Goal: Transaction & Acquisition: Purchase product/service

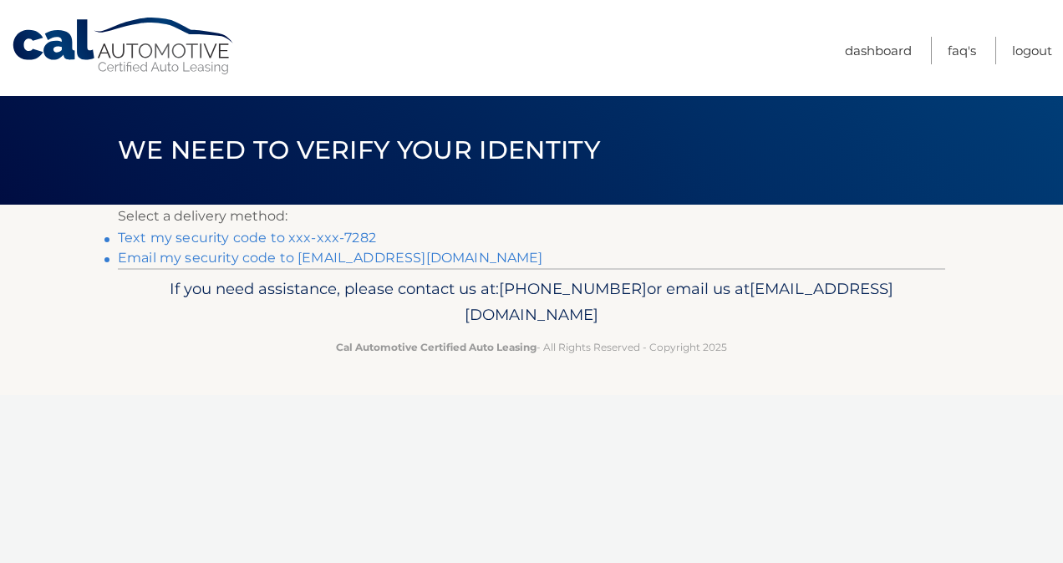
click at [336, 240] on link "Text my security code to xxx-xxx-7282" at bounding box center [247, 238] width 258 height 16
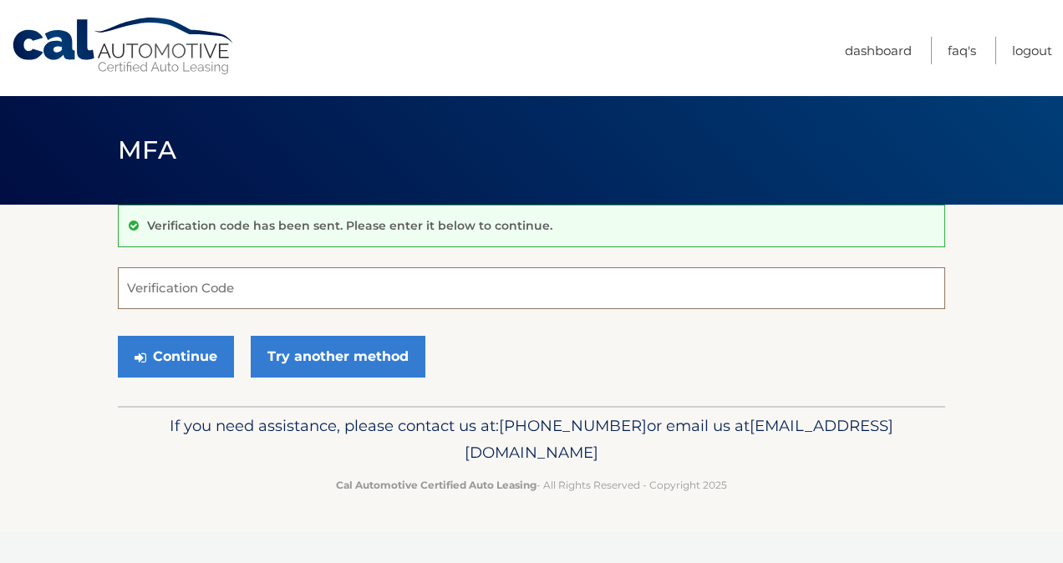
click at [205, 284] on input "Verification Code" at bounding box center [531, 288] width 827 height 42
type input "920016"
click at [187, 345] on button "Continue" at bounding box center [176, 357] width 116 height 42
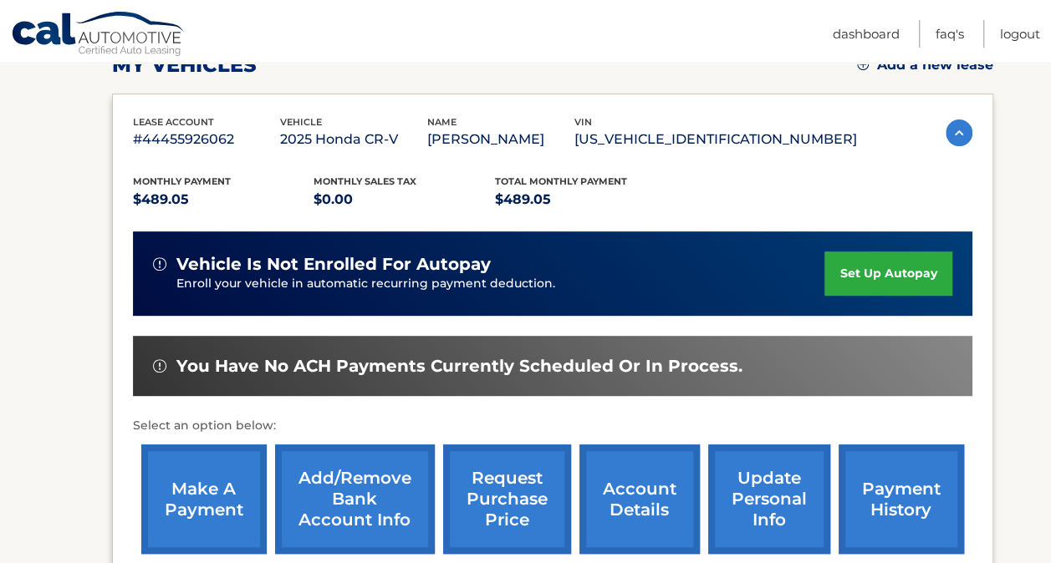
scroll to position [267, 0]
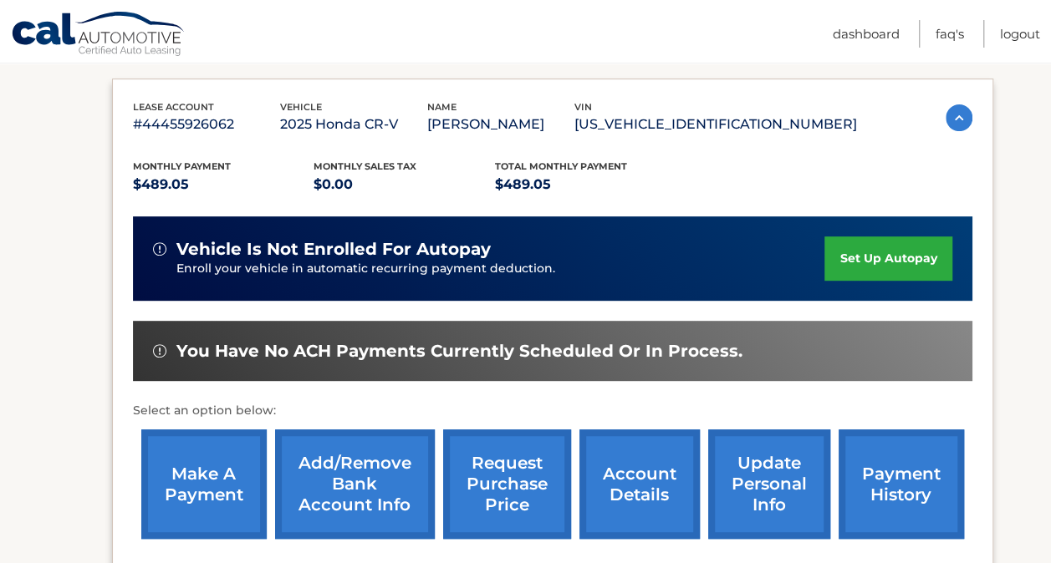
click at [210, 476] on link "make a payment" at bounding box center [203, 484] width 125 height 109
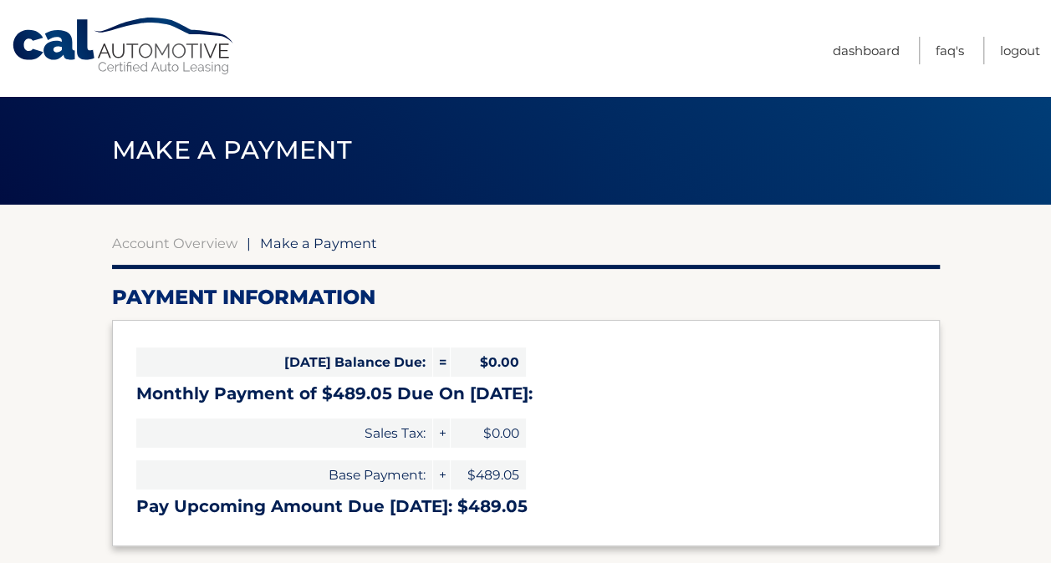
select select "NjAxNDRlNTQtMzRhNi00OThlLTgyYTQtMTZlYmIzYTNhNTIw"
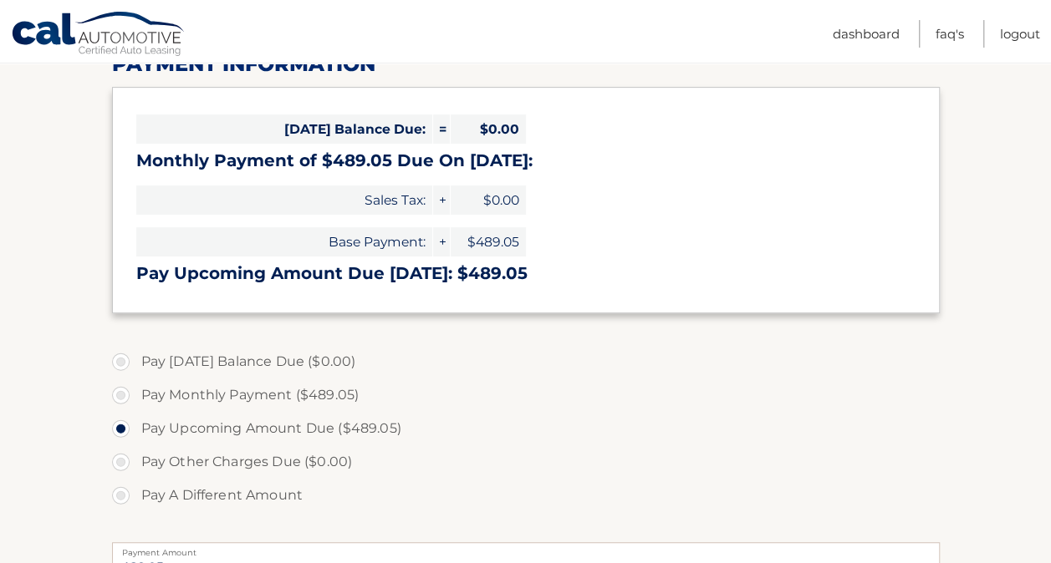
scroll to position [234, 0]
click at [119, 390] on label "Pay Monthly Payment ($489.05)" at bounding box center [525, 394] width 827 height 33
click at [119, 390] on input "Pay Monthly Payment ($489.05)" at bounding box center [127, 391] width 17 height 27
radio input "true"
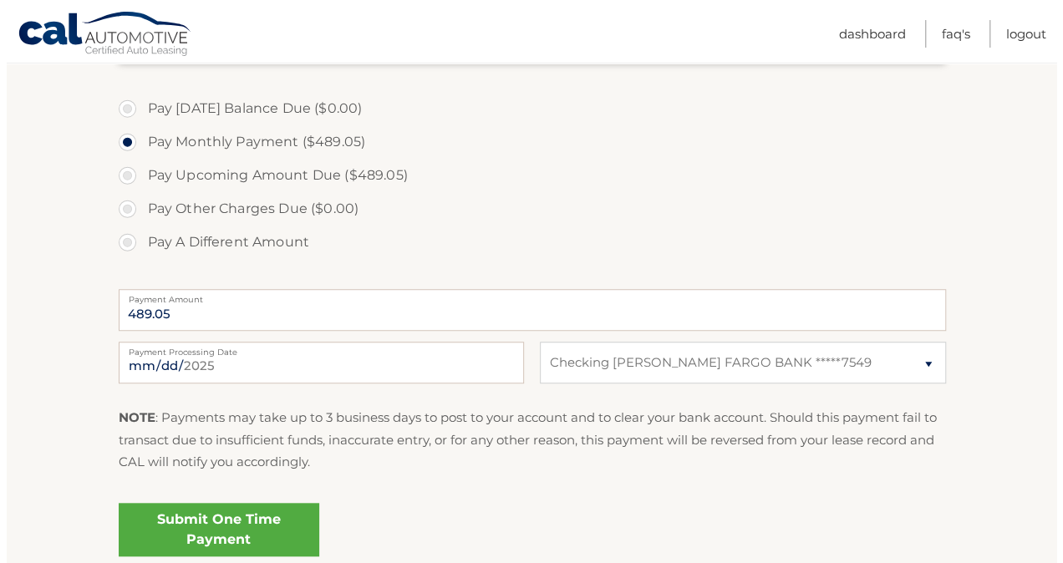
scroll to position [501, 0]
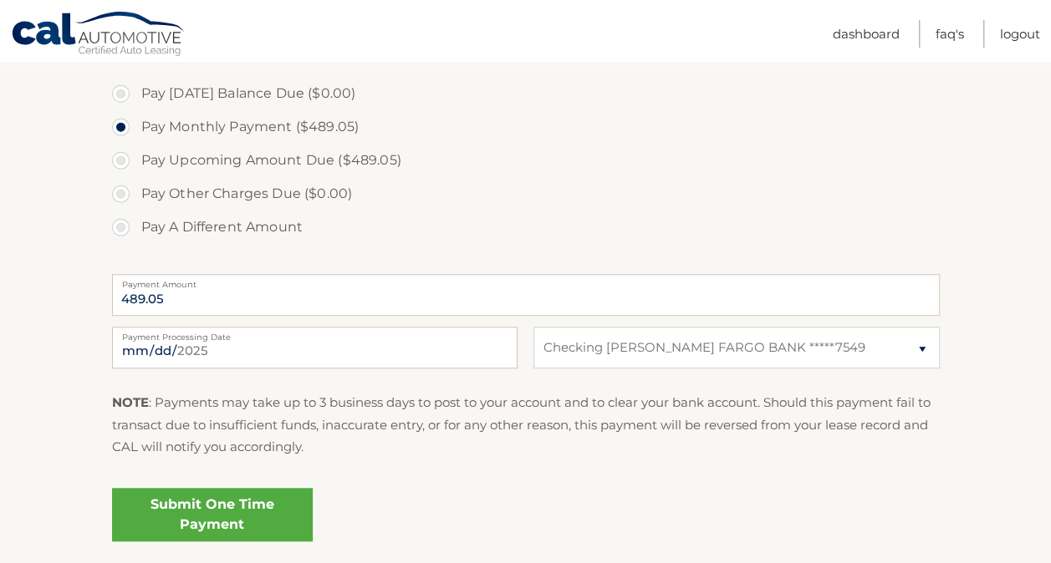
click at [207, 502] on link "Submit One Time Payment" at bounding box center [212, 514] width 201 height 53
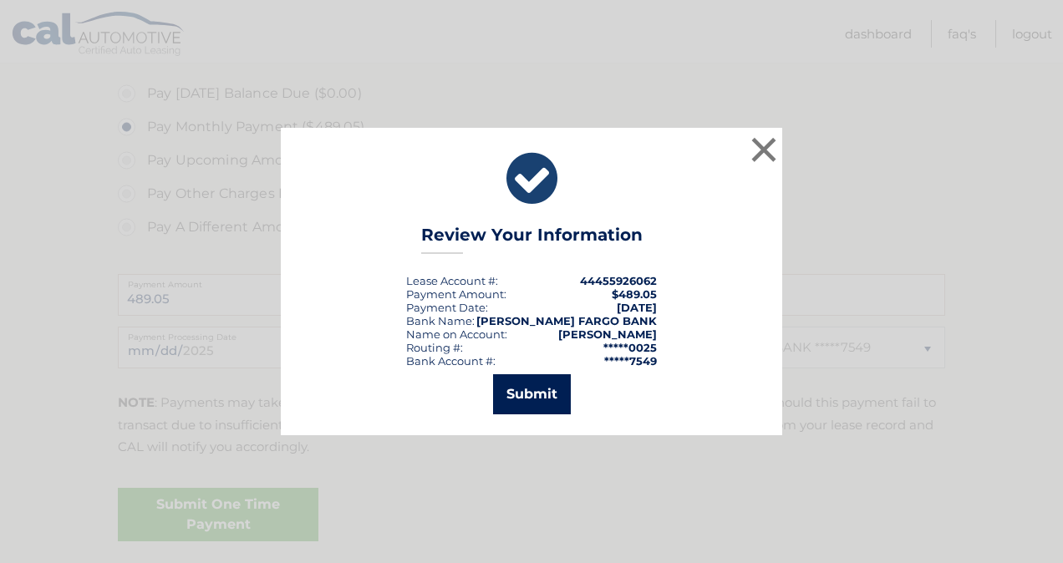
click at [535, 394] on button "Submit" at bounding box center [532, 394] width 78 height 40
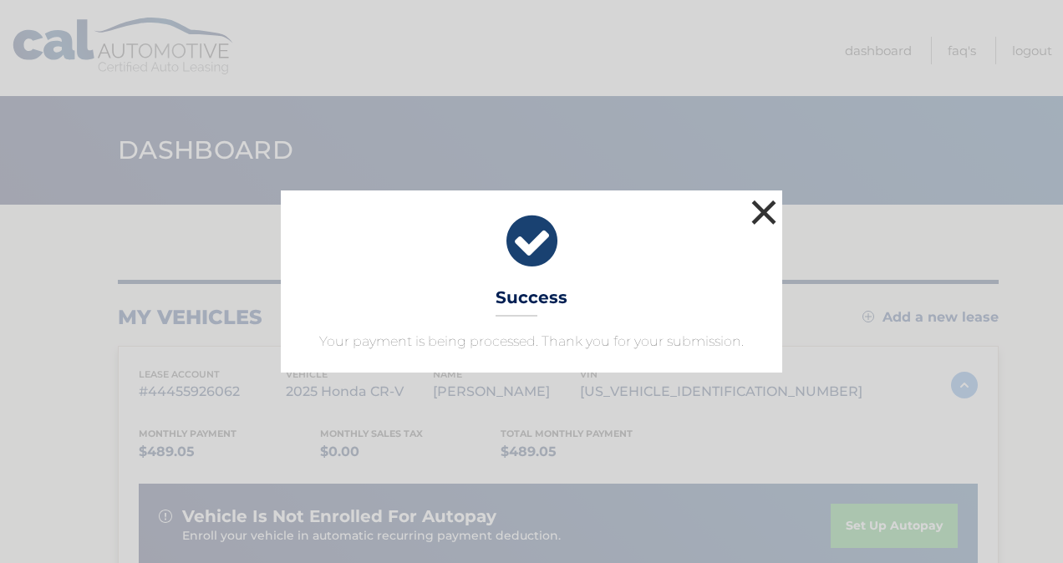
click at [763, 212] on button "×" at bounding box center [763, 212] width 33 height 33
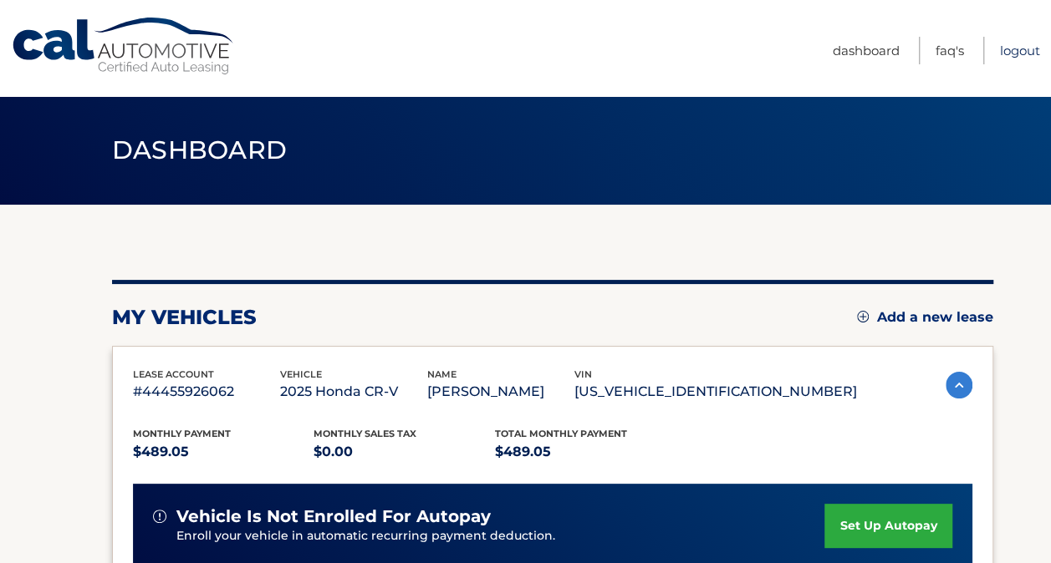
click at [1020, 48] on link "Logout" at bounding box center [1020, 51] width 40 height 28
